Goal: Information Seeking & Learning: Learn about a topic

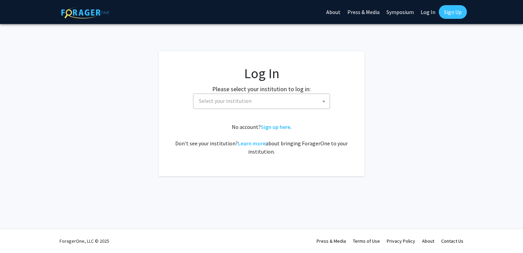
select select
click at [247, 103] on span "Select your institution" at bounding box center [225, 100] width 53 height 7
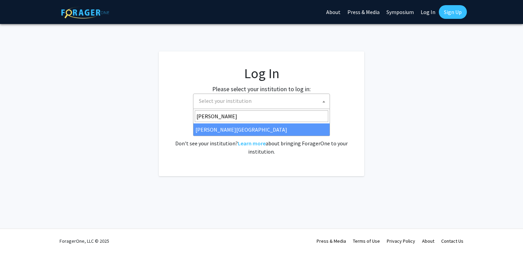
type input "[PERSON_NAME]"
select select "21"
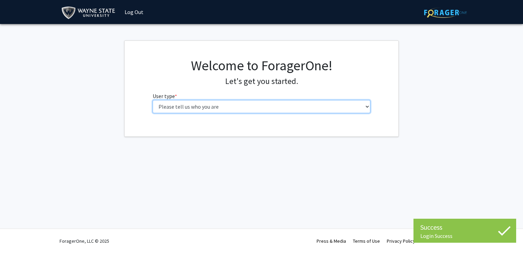
click at [222, 106] on select "Please tell us who you are Undergraduate Student Master's Student Doctoral Cand…" at bounding box center [262, 106] width 218 height 13
select select "1: undergrad"
click at [153, 100] on select "Please tell us who you are Undergraduate Student Master's Student Doctoral Cand…" at bounding box center [262, 106] width 218 height 13
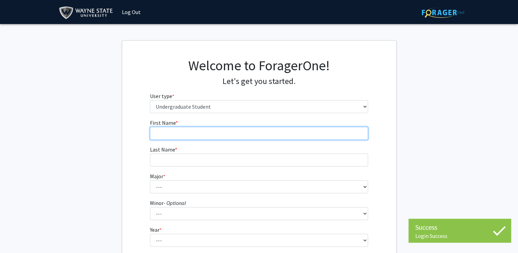
click at [286, 129] on input "First Name * required" at bounding box center [259, 133] width 218 height 13
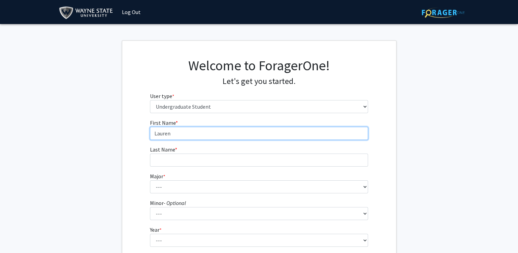
type input "Lauren"
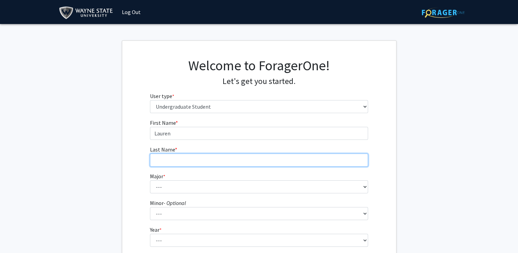
click at [260, 156] on input "Last Name * required" at bounding box center [259, 159] width 218 height 13
type input "Gwinn"
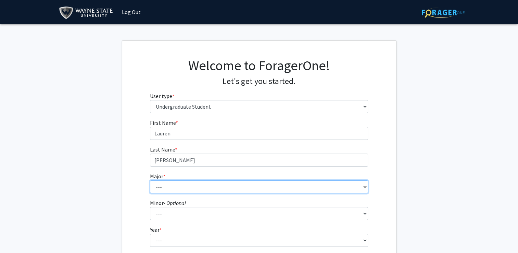
click at [252, 190] on select "--- Accounting African American Studies Anthropology Applied Behavior Analysis …" at bounding box center [259, 186] width 218 height 13
select select "19: 1799"
click at [150, 180] on select "--- Accounting African American Studies Anthropology Applied Behavior Analysis …" at bounding box center [259, 186] width 218 height 13
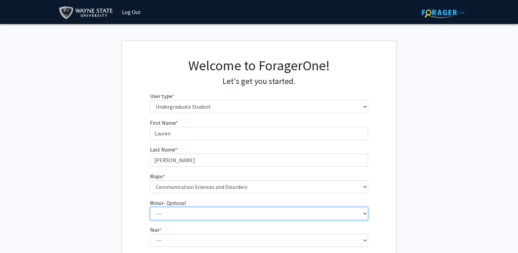
click at [198, 212] on select "--- African American Studies Africana Theatre and Dance Animation and Interacti…" at bounding box center [259, 213] width 218 height 13
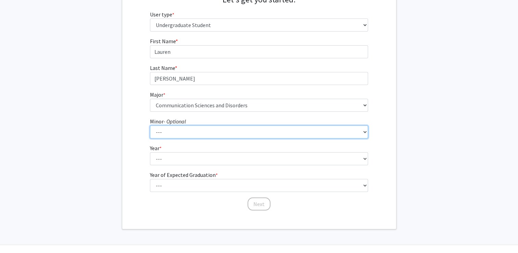
scroll to position [86, 0]
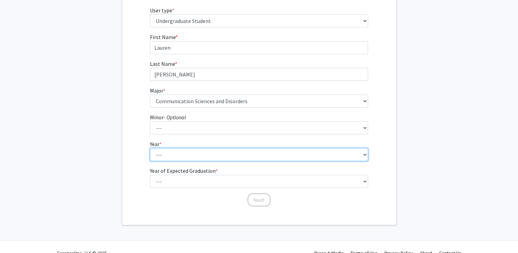
click at [357, 156] on select "--- First-year Sophomore Junior Senior Postbaccalaureate Certificate" at bounding box center [259, 154] width 218 height 13
select select "3: junior"
click at [150, 148] on select "--- First-year Sophomore Junior Senior Postbaccalaureate Certificate" at bounding box center [259, 154] width 218 height 13
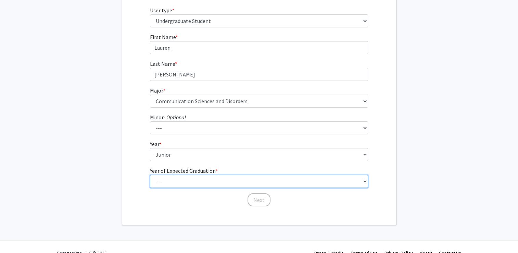
click at [189, 182] on select "--- 2025 2026 2027 2028 2029 2030 2031 2032 2033 2034" at bounding box center [259, 181] width 218 height 13
select select "3: 2027"
click at [150, 175] on select "--- 2025 2026 2027 2028 2029 2030 2031 2032 2033 2034" at bounding box center [259, 181] width 218 height 13
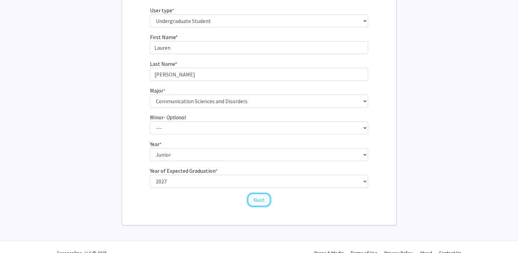
click at [262, 201] on button "Next" at bounding box center [259, 199] width 23 height 13
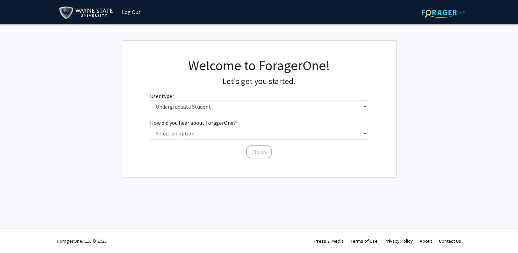
scroll to position [0, 0]
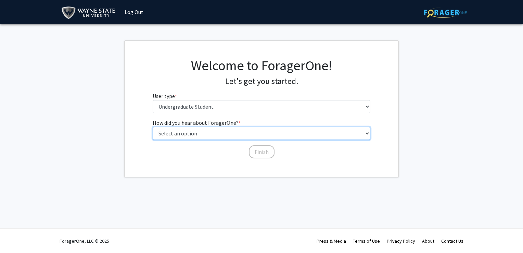
click at [258, 136] on select "Select an option Peer/student recommendation Faculty/staff recommendation Unive…" at bounding box center [262, 133] width 218 height 13
select select "3: university_website"
click at [153, 127] on select "Select an option Peer/student recommendation Faculty/staff recommendation Unive…" at bounding box center [262, 133] width 218 height 13
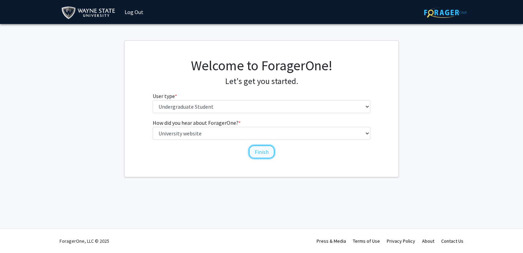
click at [266, 153] on button "Finish" at bounding box center [262, 151] width 26 height 13
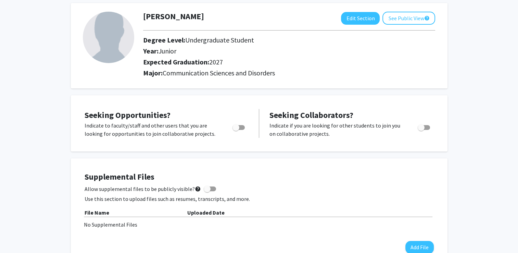
scroll to position [31, 0]
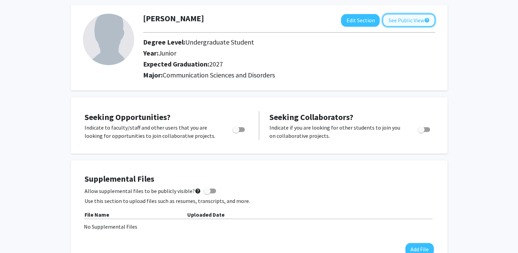
click at [405, 23] on button "See Public View help" at bounding box center [408, 20] width 53 height 13
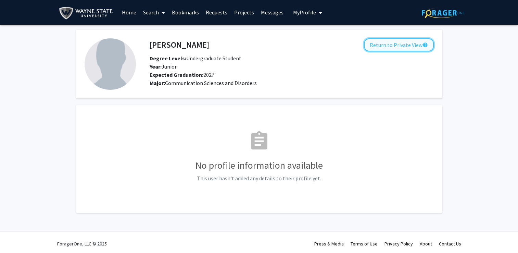
click at [383, 46] on button "Return to Private View help" at bounding box center [399, 44] width 70 height 13
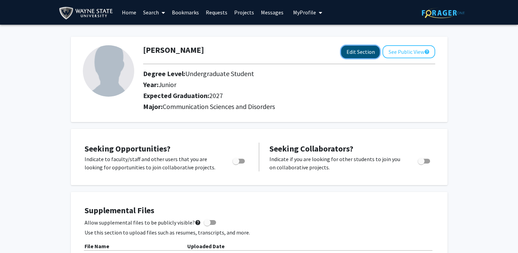
click at [357, 56] on button "Edit Section" at bounding box center [360, 52] width 39 height 13
select select "junior"
select select "2027"
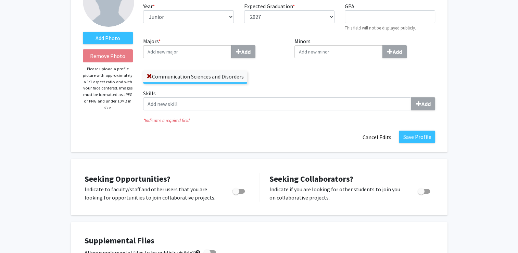
scroll to position [96, 0]
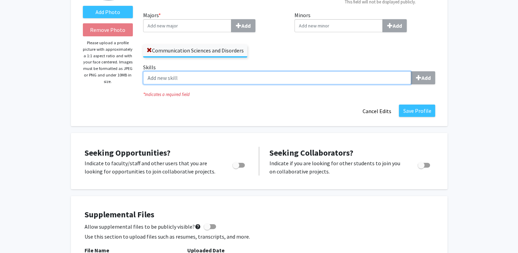
click at [393, 74] on input "Skills Add" at bounding box center [277, 77] width 268 height 13
click at [374, 80] on input "Skills Add" at bounding box center [277, 77] width 268 height 13
type input "a"
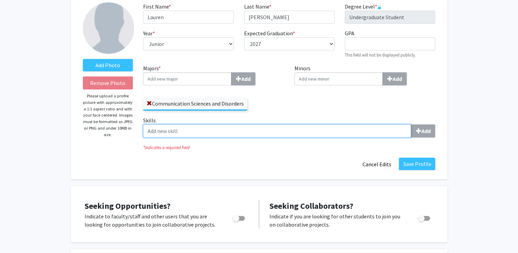
scroll to position [0, 0]
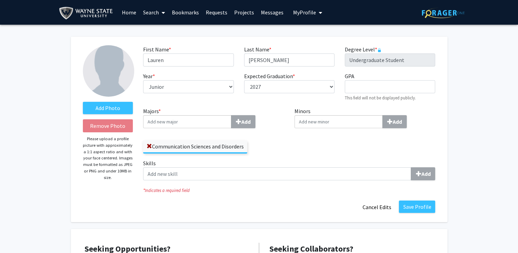
click at [241, 14] on link "Projects" at bounding box center [244, 12] width 27 height 24
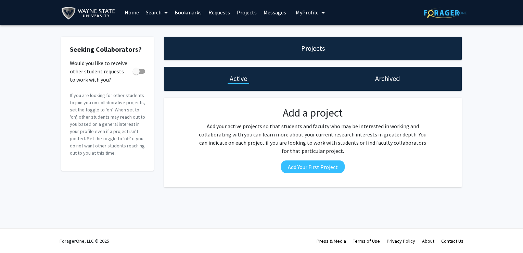
click at [159, 16] on link "Search" at bounding box center [156, 12] width 29 height 24
click at [99, 8] on img at bounding box center [89, 12] width 57 height 15
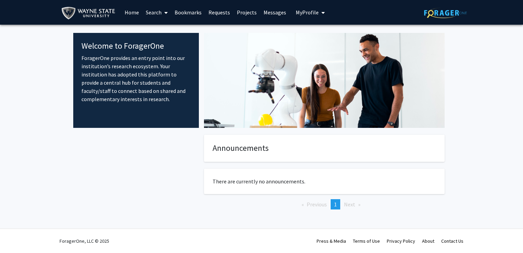
click at [128, 14] on link "Home" at bounding box center [131, 12] width 21 height 24
click at [165, 13] on icon at bounding box center [165, 12] width 3 height 5
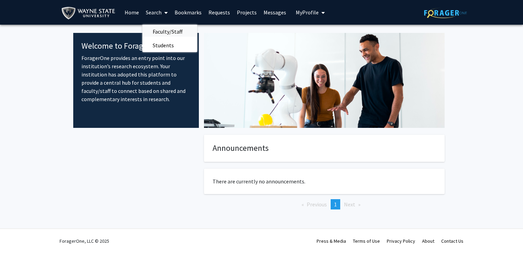
click at [165, 34] on span "Faculty/Staff" at bounding box center [167, 32] width 50 height 14
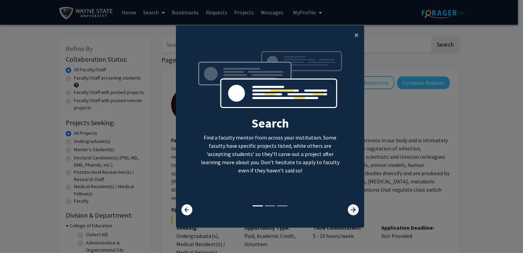
click at [352, 209] on icon at bounding box center [353, 209] width 11 height 11
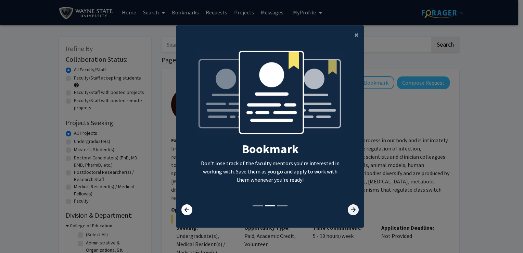
click at [351, 208] on icon at bounding box center [353, 209] width 11 height 11
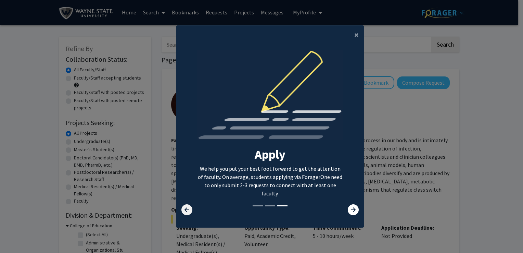
click at [185, 206] on icon at bounding box center [186, 209] width 11 height 11
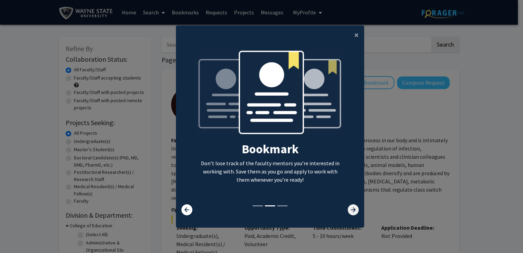
click at [350, 209] on icon at bounding box center [353, 209] width 11 height 11
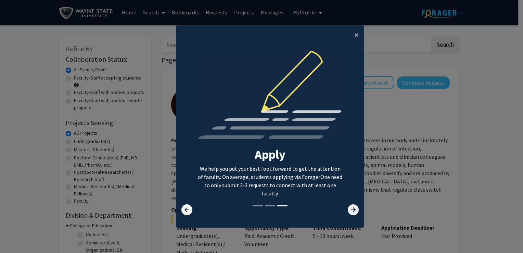
click at [350, 209] on icon at bounding box center [353, 209] width 11 height 11
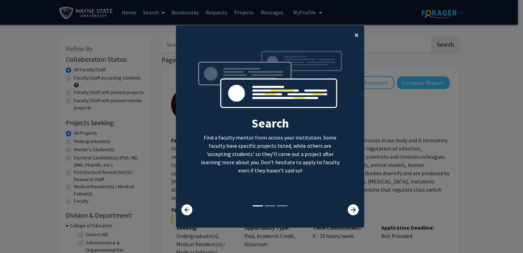
click at [351, 36] on button "×" at bounding box center [356, 34] width 15 height 19
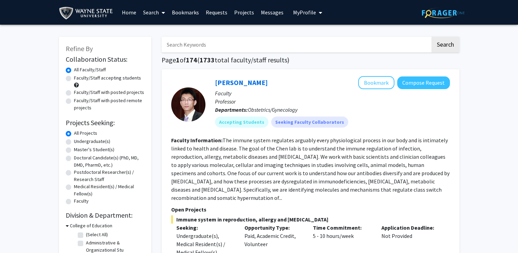
click at [74, 79] on label "Faculty/Staff accepting students" at bounding box center [107, 77] width 67 height 7
click at [74, 79] on input "Faculty/Staff accepting students" at bounding box center [76, 76] width 4 height 4
radio input "true"
click at [74, 143] on label "Undergraduate(s)" at bounding box center [92, 141] width 36 height 7
click at [74, 142] on input "Undergraduate(s)" at bounding box center [76, 140] width 4 height 4
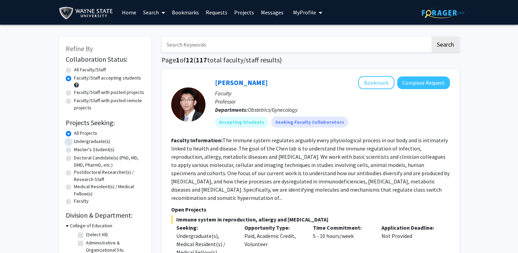
radio input "true"
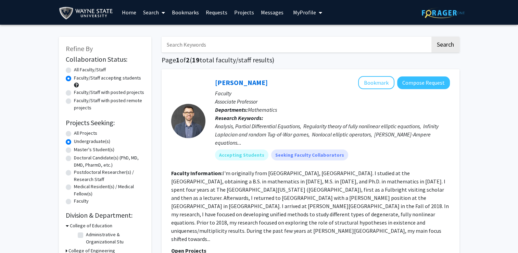
click at [74, 141] on label "Undergraduate(s)" at bounding box center [92, 141] width 36 height 7
click at [74, 141] on input "Undergraduate(s)" at bounding box center [76, 140] width 4 height 4
click at [67, 130] on div "All Projects" at bounding box center [105, 133] width 79 height 8
click at [74, 132] on label "All Projects" at bounding box center [85, 132] width 23 height 7
click at [74, 132] on input "All Projects" at bounding box center [76, 131] width 4 height 4
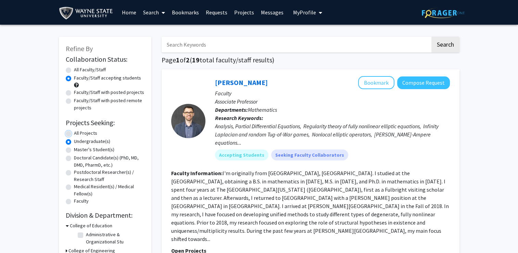
radio input "true"
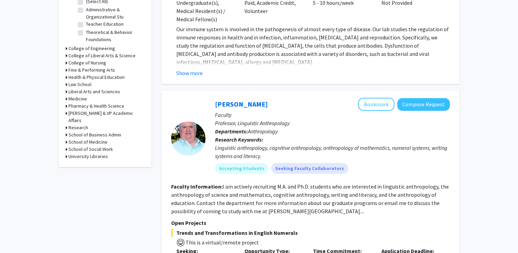
scroll to position [247, 0]
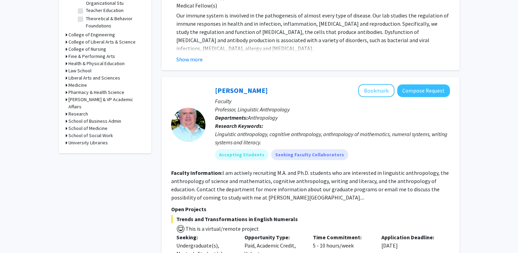
click at [66, 42] on icon at bounding box center [67, 41] width 2 height 7
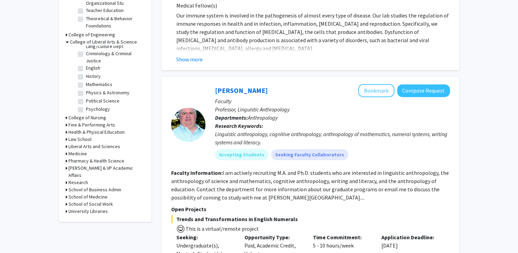
scroll to position [0, 0]
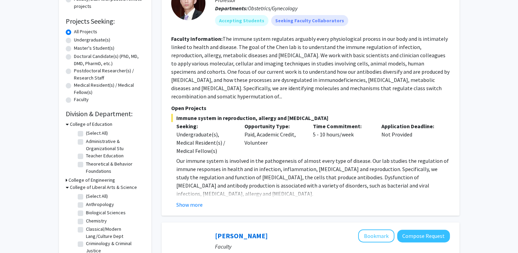
scroll to position [82, 0]
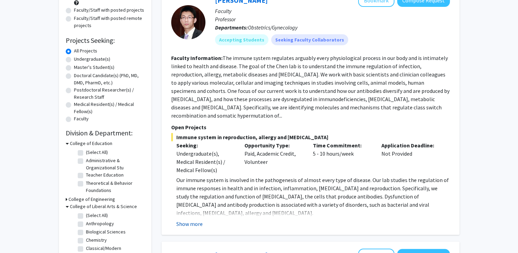
click at [196, 219] on button "Show more" at bounding box center [189, 223] width 26 height 8
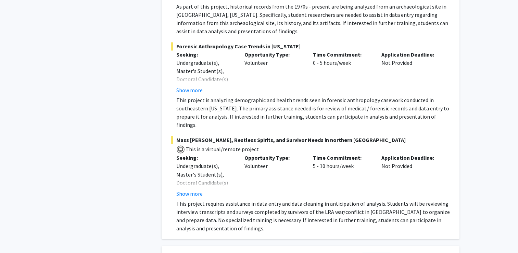
scroll to position [1123, 0]
click at [193, 86] on button "Show more" at bounding box center [189, 90] width 26 height 8
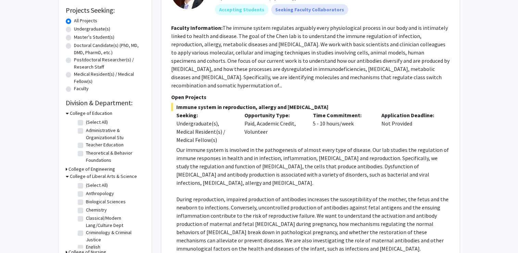
scroll to position [96, 0]
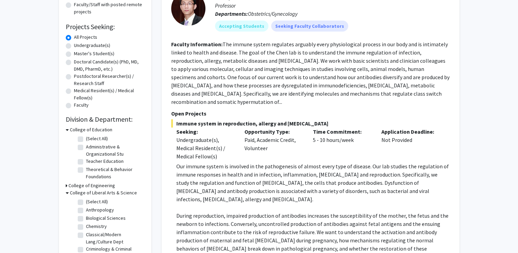
click at [74, 46] on label "Undergraduate(s)" at bounding box center [92, 45] width 36 height 7
click at [74, 46] on input "Undergraduate(s)" at bounding box center [76, 44] width 4 height 4
radio input "true"
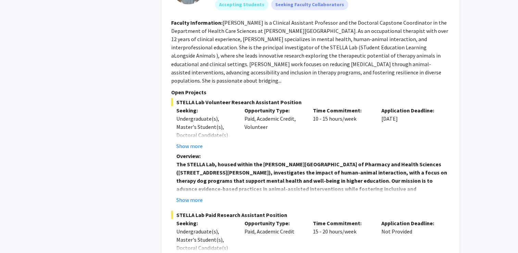
scroll to position [1233, 0]
click at [196, 196] on button "Show more" at bounding box center [189, 200] width 26 height 8
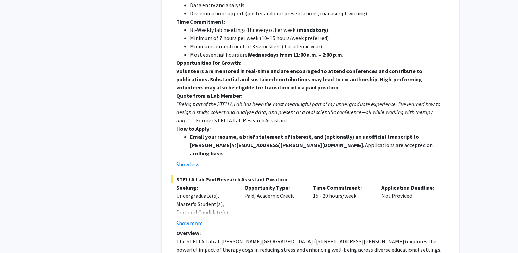
scroll to position [1520, 0]
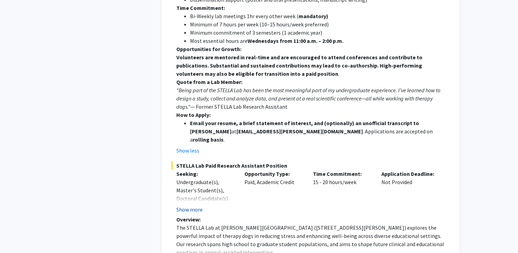
click at [192, 205] on button "Show more" at bounding box center [189, 209] width 26 height 8
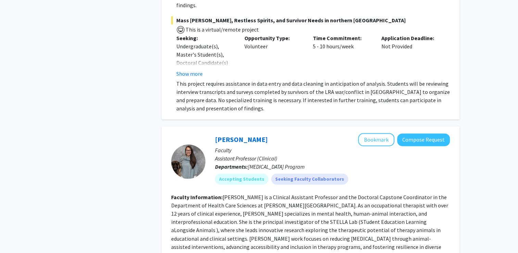
scroll to position [1055, 0]
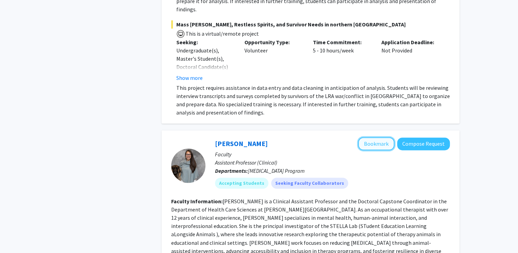
click at [377, 137] on button "Bookmark" at bounding box center [376, 143] width 36 height 13
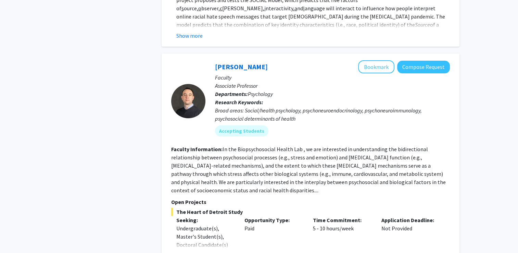
scroll to position [2767, 0]
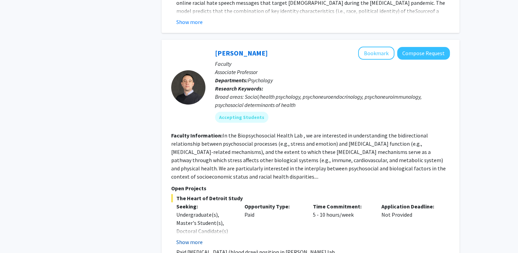
click at [195, 238] on button "Show more" at bounding box center [189, 242] width 26 height 8
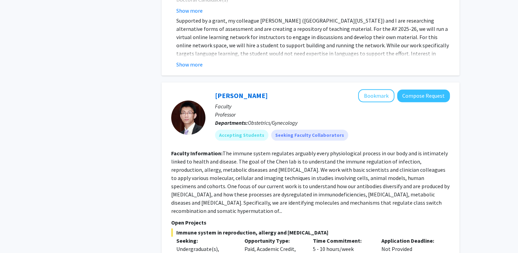
scroll to position [3396, 0]
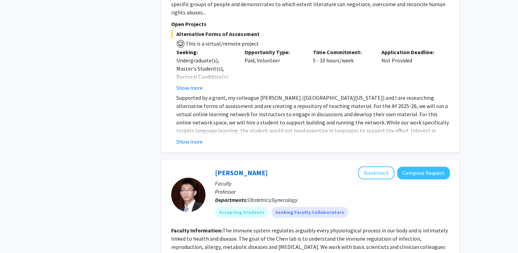
scroll to position [3314, 0]
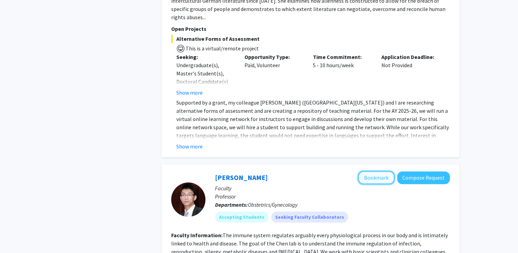
click at [371, 171] on button "Bookmark" at bounding box center [376, 177] width 36 height 13
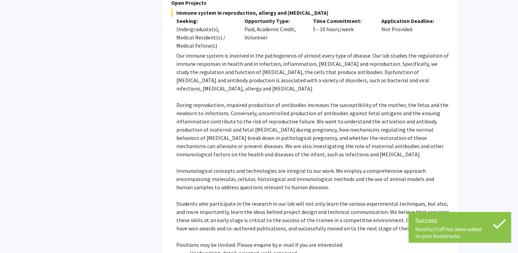
scroll to position [3629, 0]
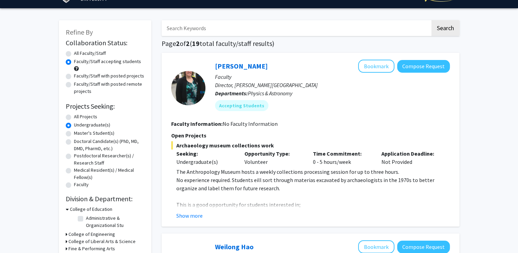
scroll to position [27, 0]
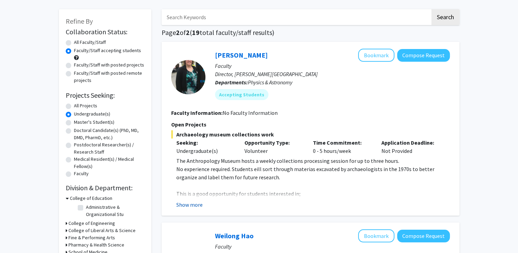
click at [190, 205] on button "Show more" at bounding box center [189, 204] width 26 height 8
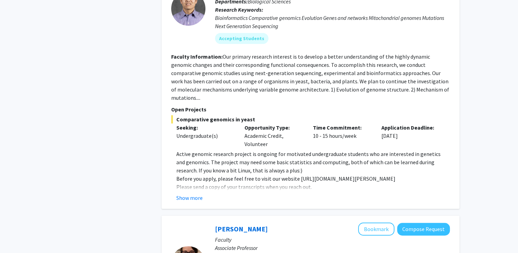
scroll to position [397, 0]
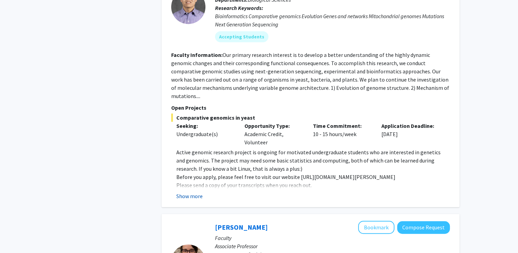
click at [191, 192] on button "Show more" at bounding box center [189, 196] width 26 height 8
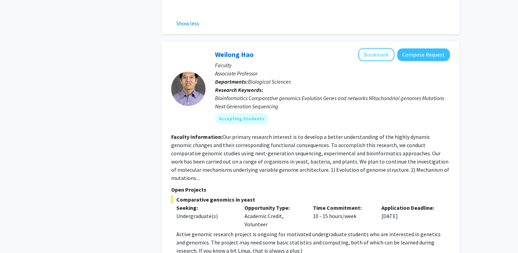
scroll to position [315, 0]
click at [372, 55] on button "Bookmark" at bounding box center [376, 54] width 36 height 13
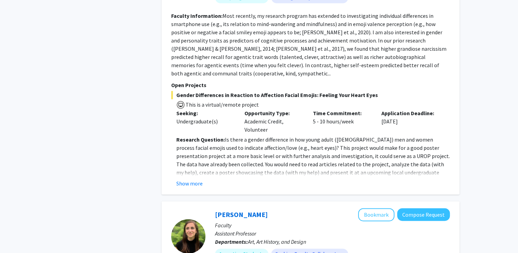
scroll to position [986, 0]
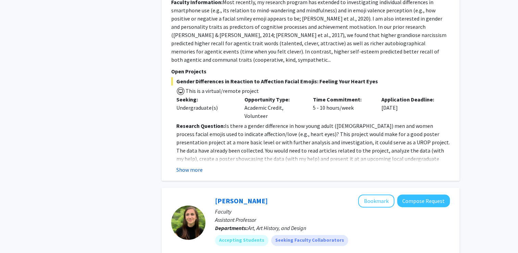
click at [188, 165] on button "Show more" at bounding box center [189, 169] width 26 height 8
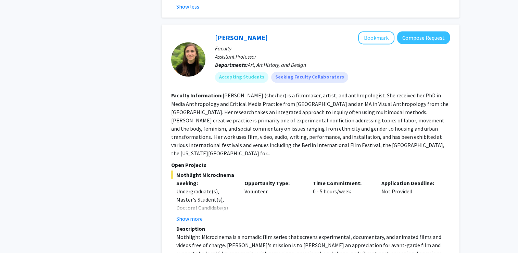
scroll to position [1192, 0]
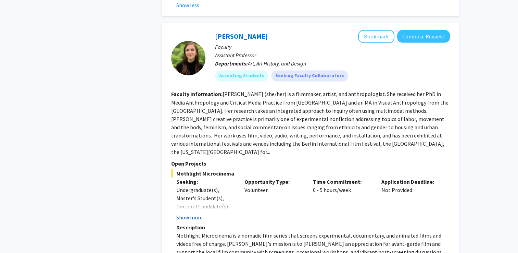
click at [192, 213] on button "Show more" at bounding box center [189, 217] width 26 height 8
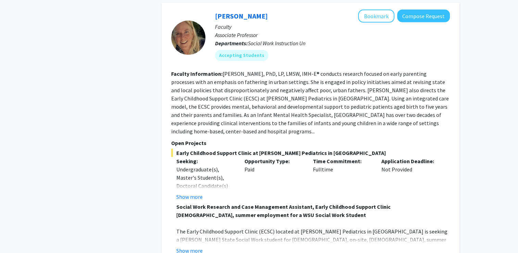
scroll to position [2164, 0]
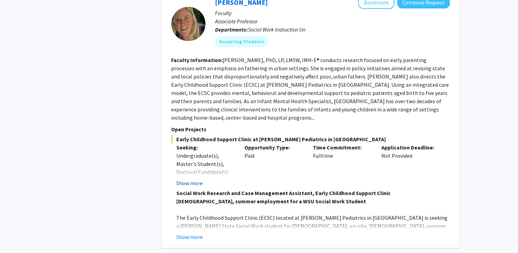
click at [197, 179] on button "Show more" at bounding box center [189, 183] width 26 height 8
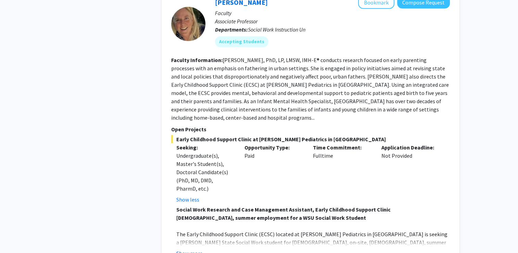
click at [193, 249] on button "Show more" at bounding box center [189, 253] width 26 height 8
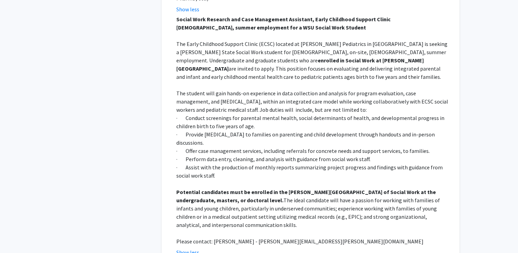
scroll to position [2356, 0]
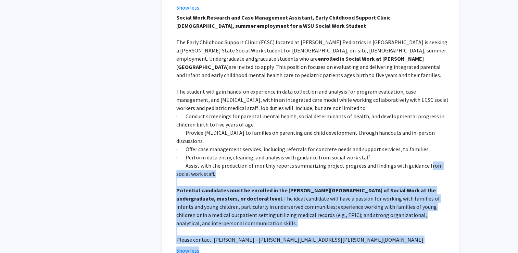
drag, startPoint x: 333, startPoint y: 226, endPoint x: 428, endPoint y: 96, distance: 160.7
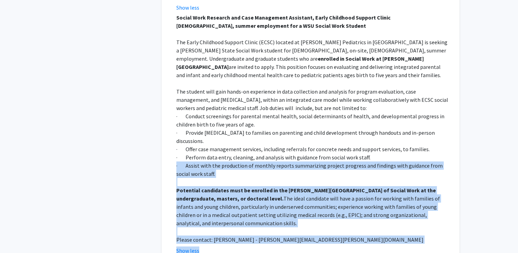
drag, startPoint x: 428, startPoint y: 96, endPoint x: 490, endPoint y: 112, distance: 64.4
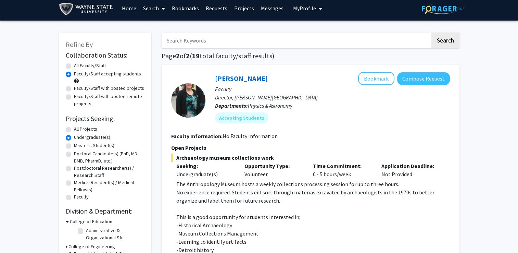
scroll to position [0, 0]
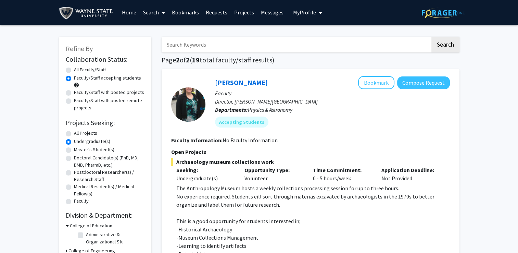
click at [74, 80] on label "Faculty/Staff accepting students" at bounding box center [107, 77] width 67 height 7
click at [74, 79] on input "Faculty/Staff accepting students" at bounding box center [76, 76] width 4 height 4
click at [74, 72] on label "All Faculty/Staff" at bounding box center [90, 69] width 32 height 7
click at [74, 71] on input "All Faculty/Staff" at bounding box center [76, 68] width 4 height 4
radio input "true"
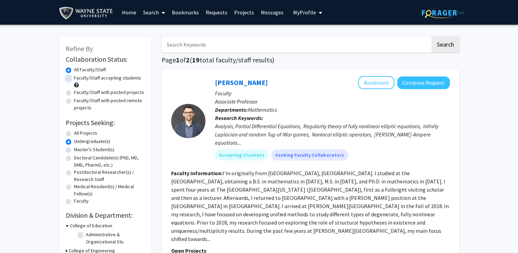
click at [74, 74] on input "Faculty/Staff accepting students" at bounding box center [76, 76] width 4 height 4
radio input "true"
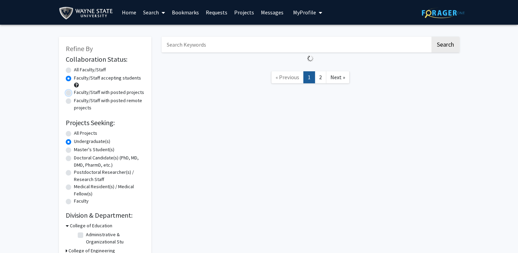
click at [74, 89] on input "Faculty/Staff with posted projects" at bounding box center [76, 91] width 4 height 4
radio input "true"
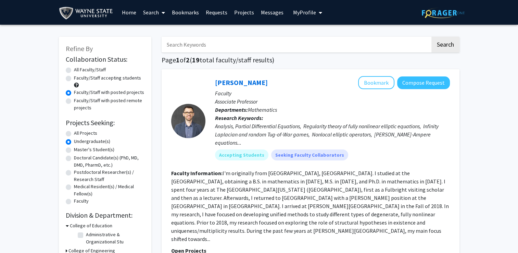
click at [74, 70] on label "All Faculty/Staff" at bounding box center [90, 69] width 32 height 7
click at [74, 70] on input "All Faculty/Staff" at bounding box center [76, 68] width 4 height 4
radio input "true"
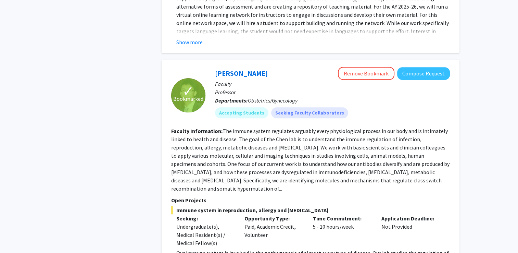
scroll to position [3054, 0]
